Goal: Information Seeking & Learning: Learn about a topic

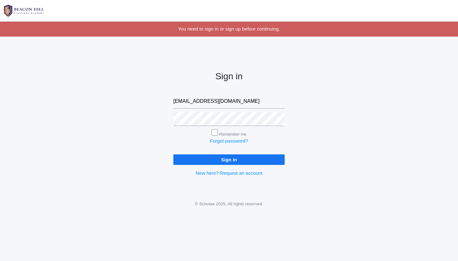
type input "[EMAIL_ADDRESS][DOMAIN_NAME]"
click at [237, 158] on input "Sign in" at bounding box center [228, 159] width 111 height 10
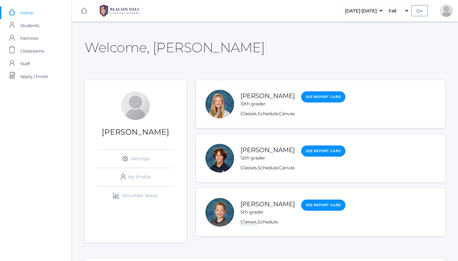
click at [245, 221] on link "Classes" at bounding box center [248, 222] width 16 height 6
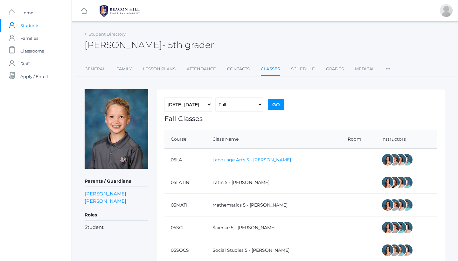
click at [242, 158] on link "Language Arts 5 - [PERSON_NAME]" at bounding box center [251, 160] width 79 height 6
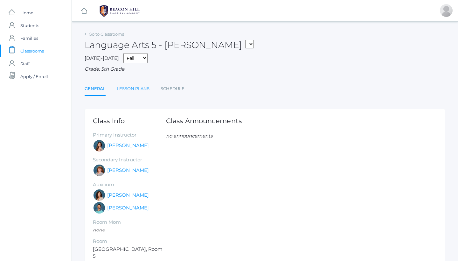
click at [129, 87] on link "Lesson Plans" at bounding box center [133, 88] width 33 height 13
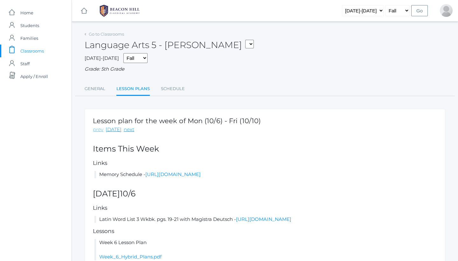
click at [96, 127] on link "prev" at bounding box center [98, 129] width 10 height 7
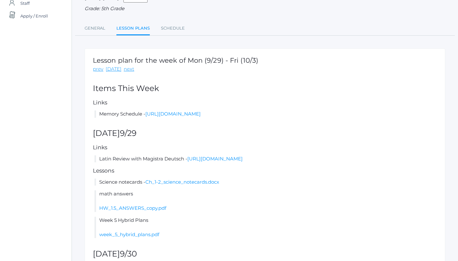
scroll to position [60, 0]
click at [242, 161] on link "https://drive.google.com/file/d/1HVQAb0ICGMjkecPSnmk0nNm7TmzI0IXF/view?usp=shar…" at bounding box center [214, 158] width 55 height 6
click at [99, 66] on link "prev" at bounding box center [98, 68] width 10 height 7
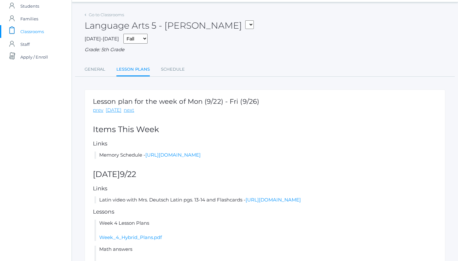
scroll to position [18, 0]
click at [98, 110] on link "prev" at bounding box center [98, 110] width 10 height 7
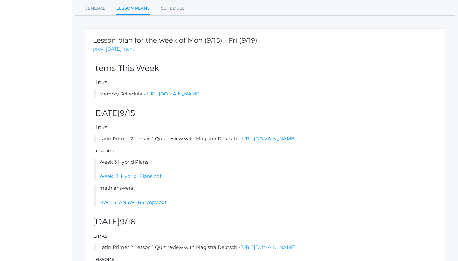
scroll to position [77, 0]
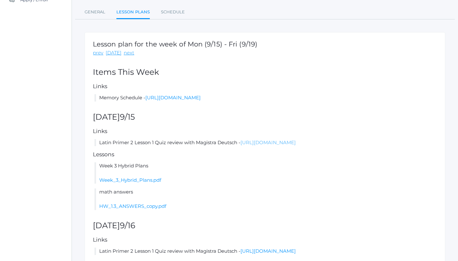
click at [273, 145] on link "https://drive.google.com/file/d/1LjV7SGijFhw_-a4ViK_fshzrStqsSPKL/view?usp=shar…" at bounding box center [267, 142] width 55 height 6
click at [125, 51] on link "next" at bounding box center [129, 52] width 10 height 7
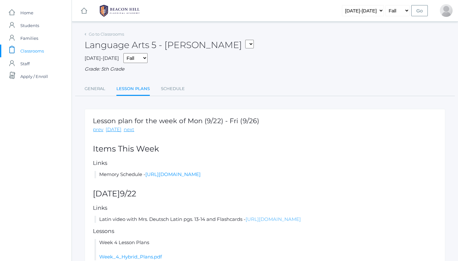
click at [278, 222] on link "https://drive.google.com/file/d/1iHVyBPNtz1YkZ3cIL9w-jZpbKKAziM_w/view?usp=shar…" at bounding box center [272, 219] width 55 height 6
